Goal: Find specific page/section: Find specific page/section

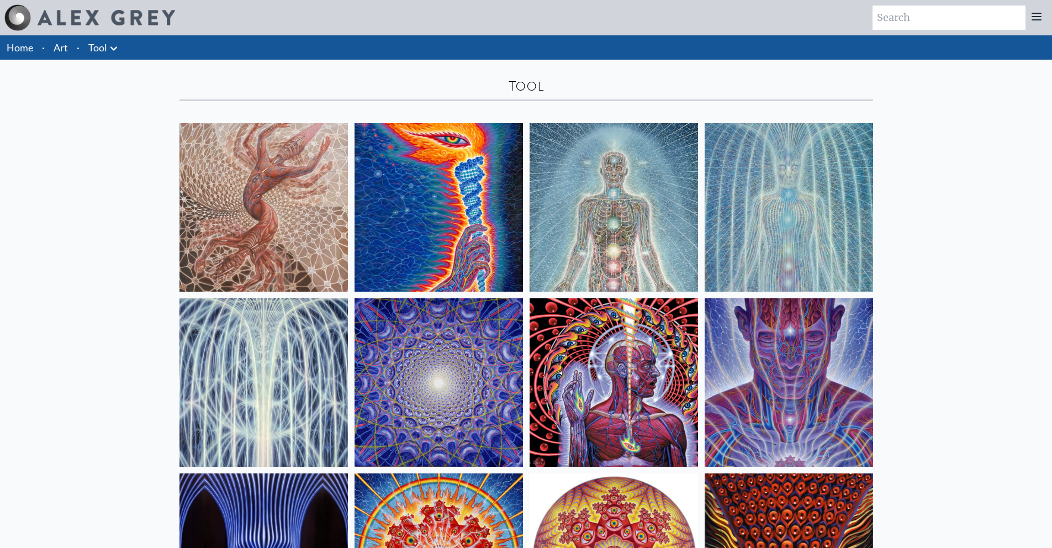
click at [97, 46] on link "Tool" at bounding box center [97, 47] width 19 height 15
click at [118, 50] on icon at bounding box center [113, 48] width 13 height 13
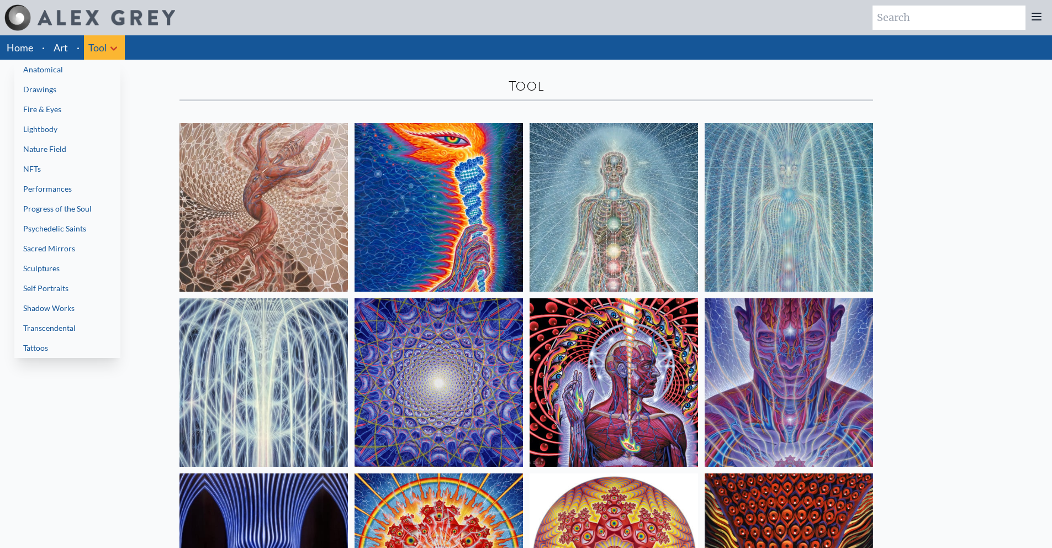
click at [154, 85] on div at bounding box center [526, 274] width 1052 height 548
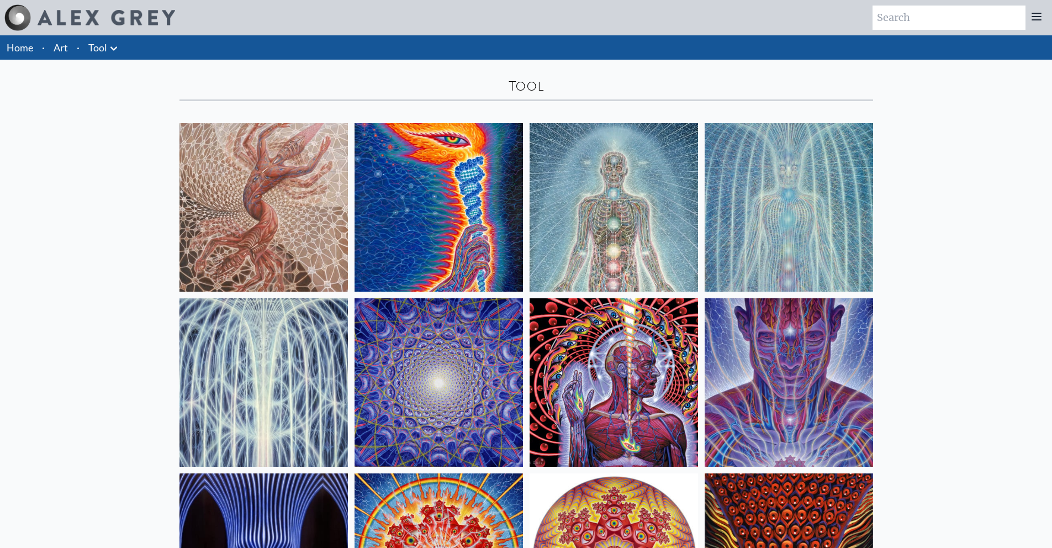
click at [416, 151] on img at bounding box center [439, 207] width 168 height 168
